Goal: Information Seeking & Learning: Learn about a topic

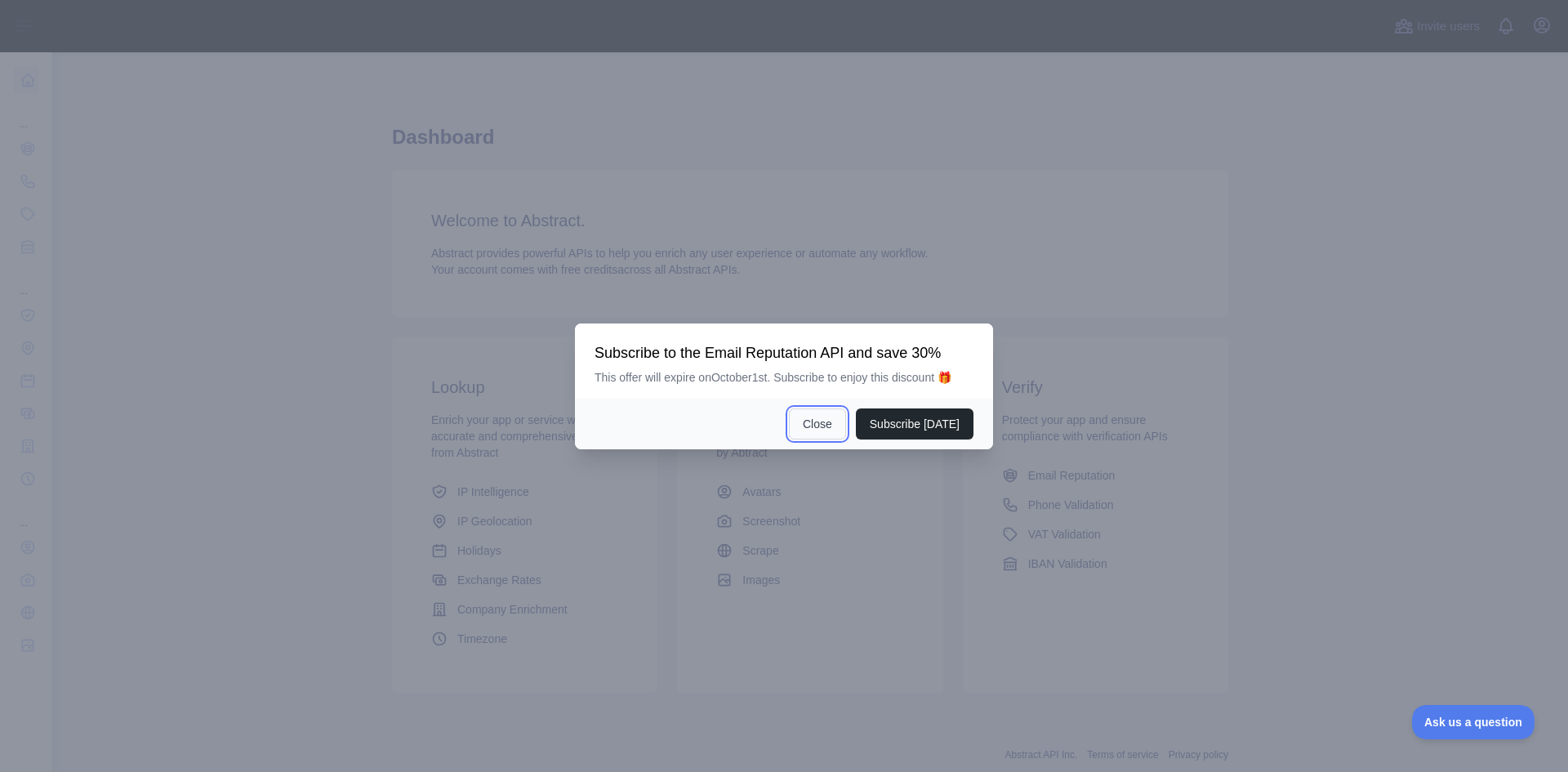
click at [814, 429] on button "Close" at bounding box center [817, 423] width 57 height 31
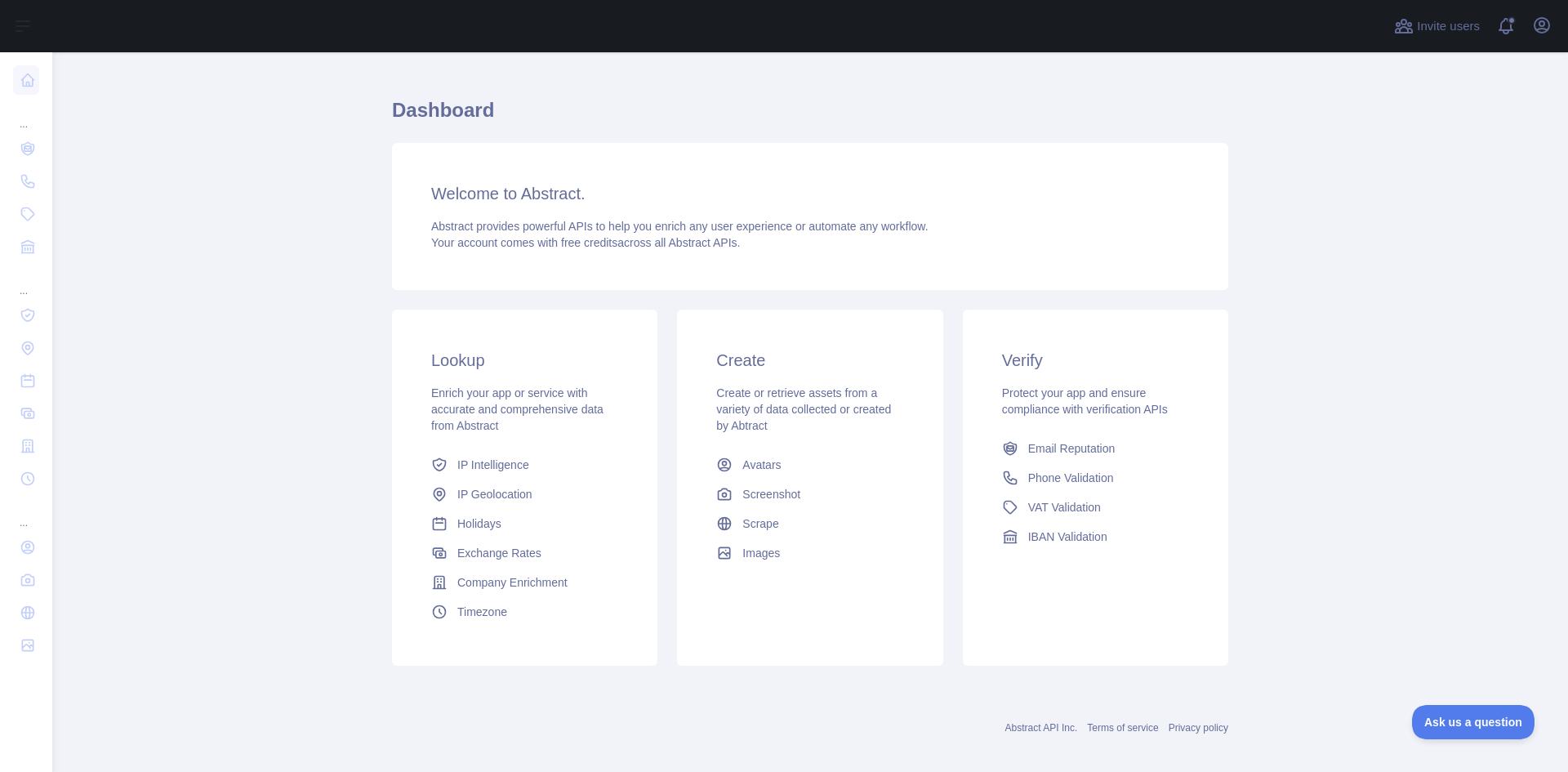
scroll to position [41, 0]
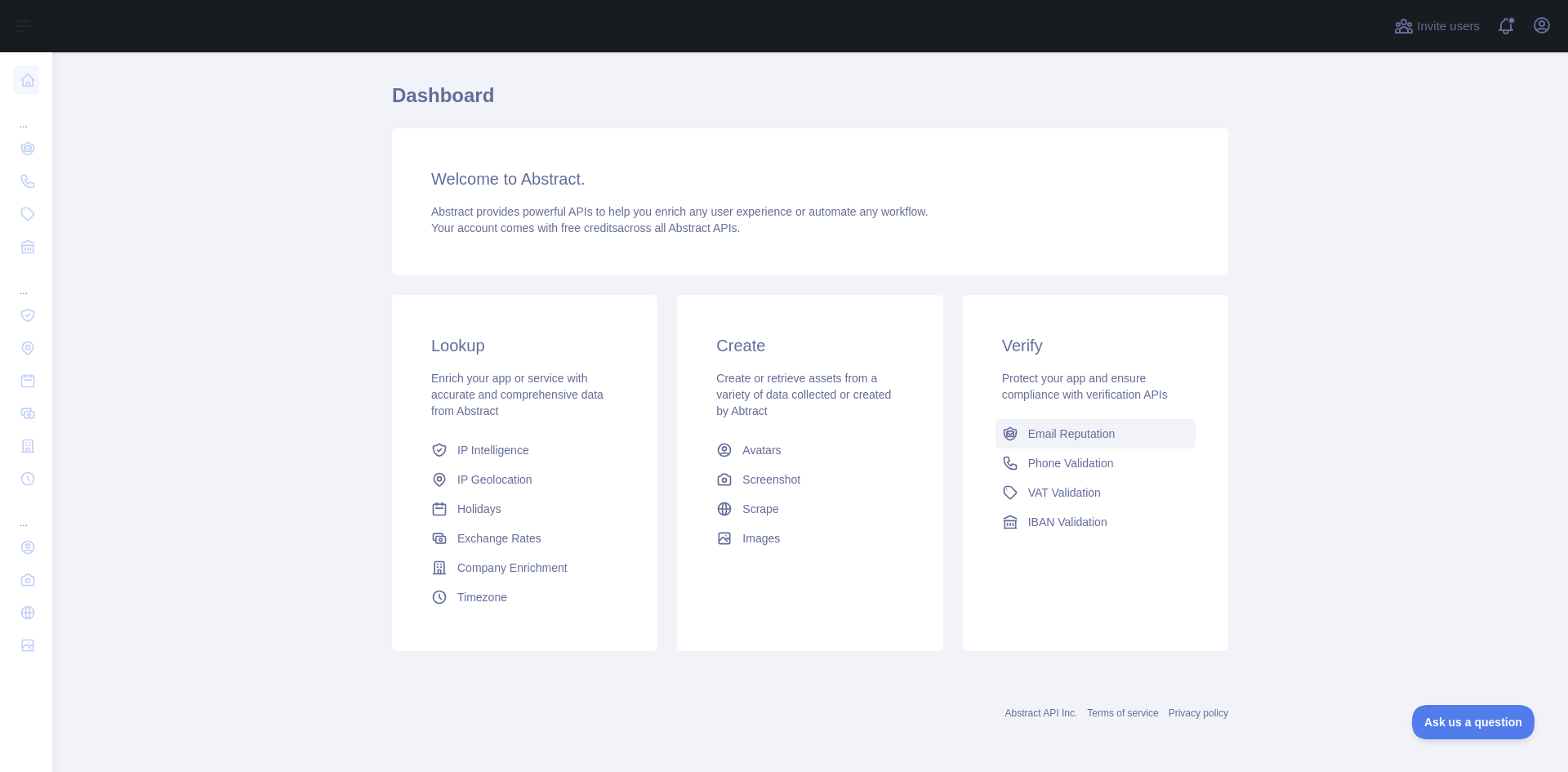
click at [1066, 433] on span "Email Reputation" at bounding box center [1072, 433] width 87 height 17
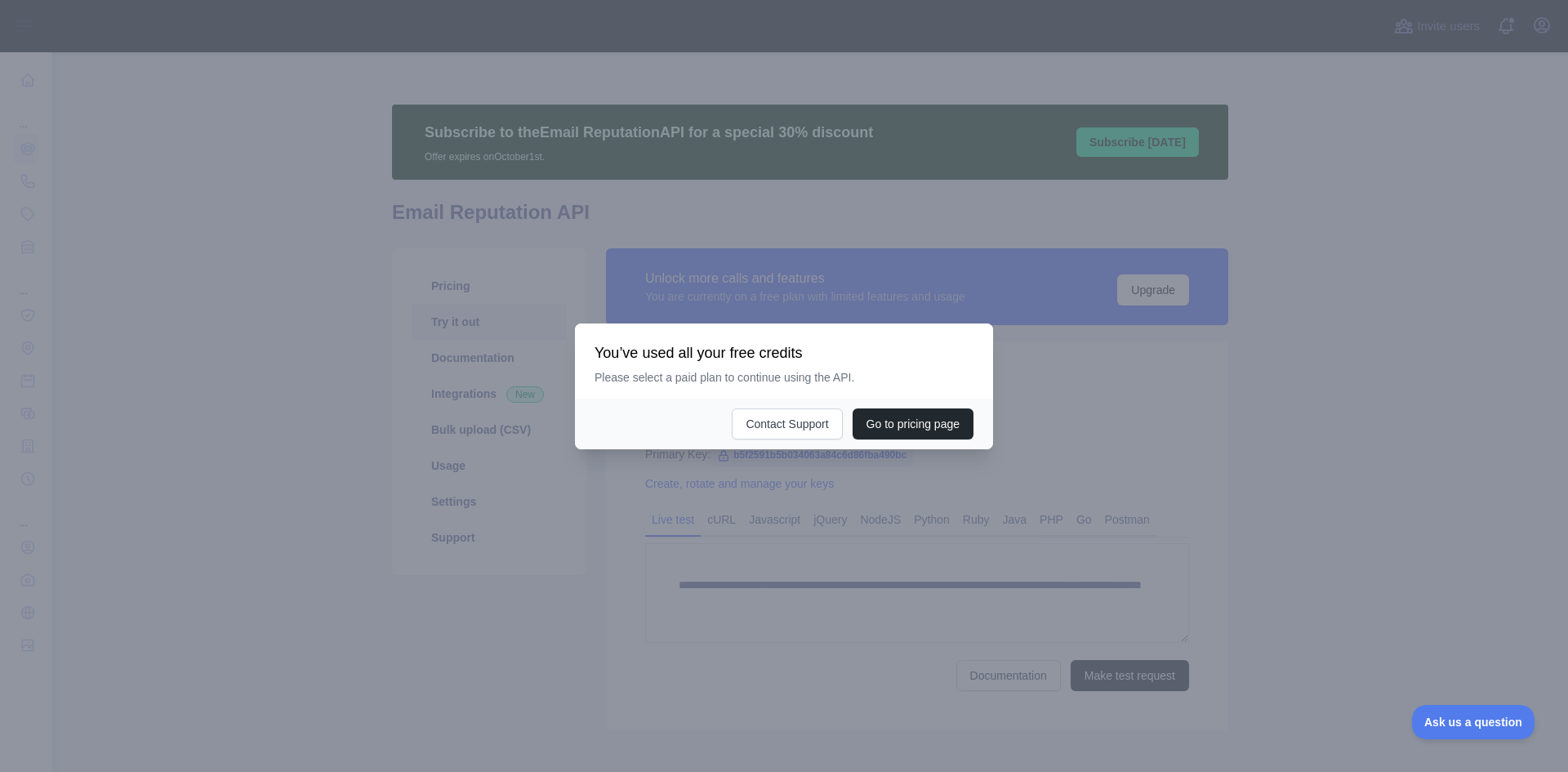
click at [519, 541] on div at bounding box center [784, 386] width 1568 height 772
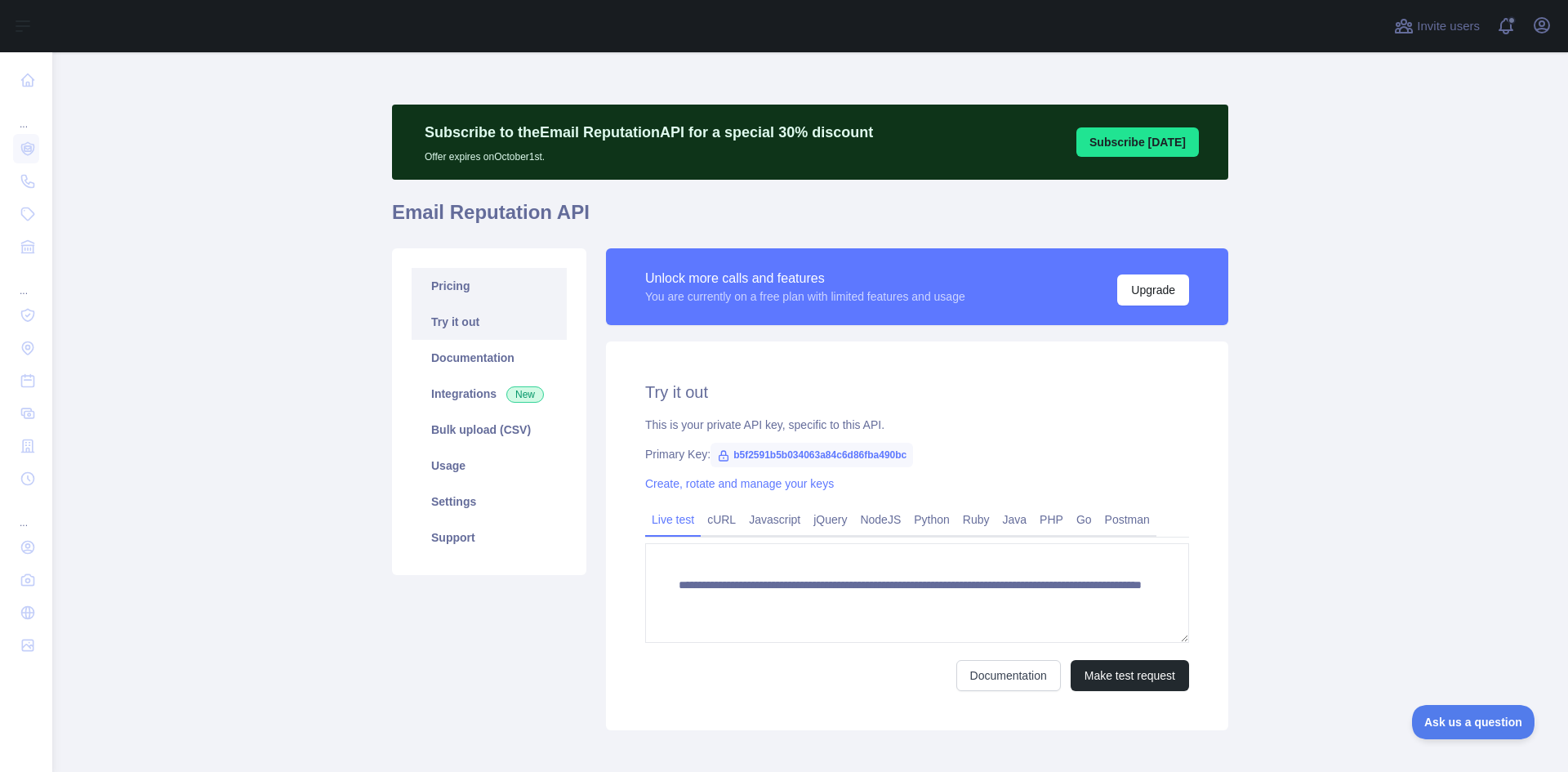
click at [437, 303] on link "Pricing" at bounding box center [489, 285] width 155 height 36
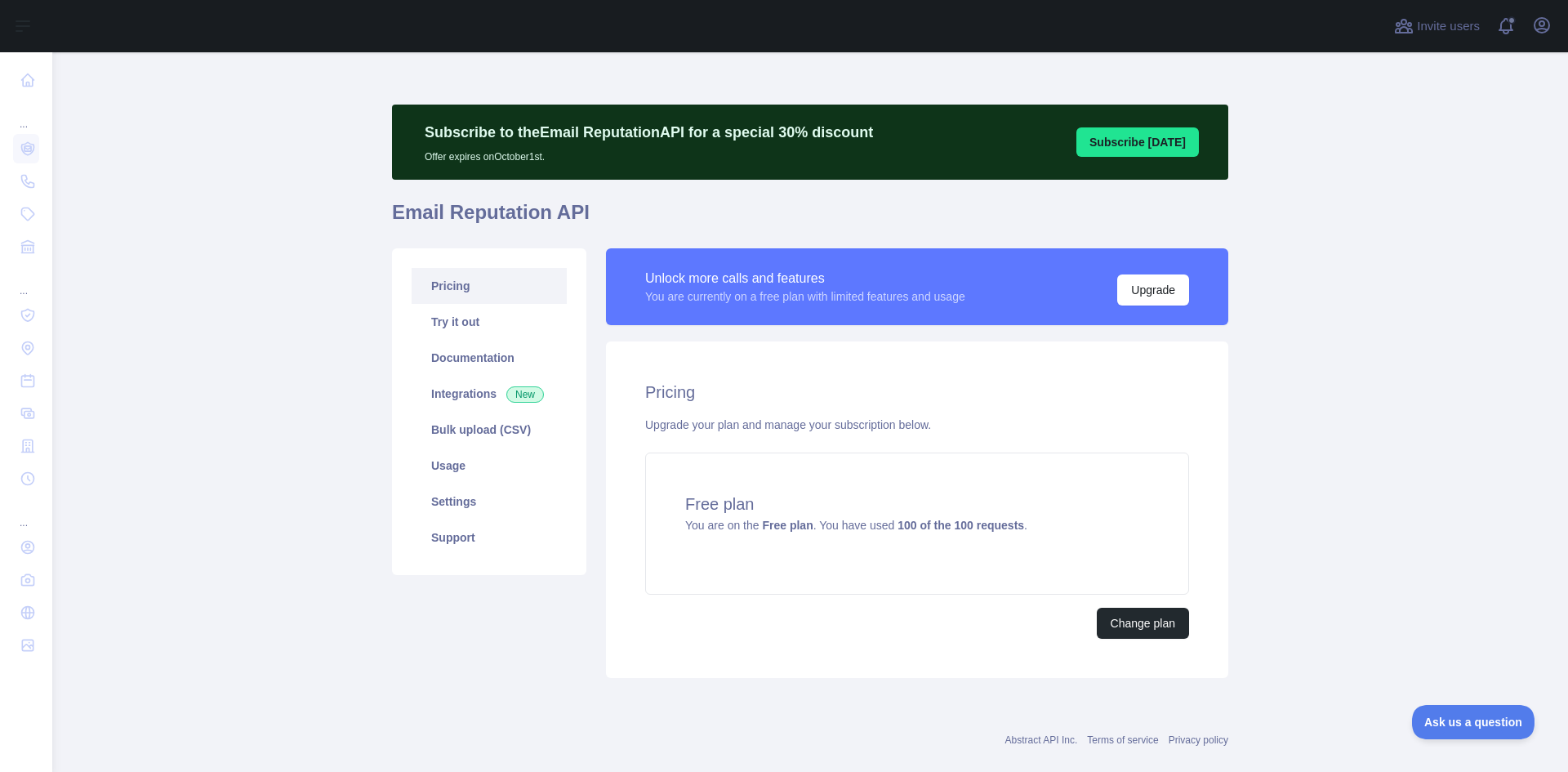
click at [441, 285] on link "Pricing" at bounding box center [489, 285] width 155 height 36
